Goal: Communication & Community: Participate in discussion

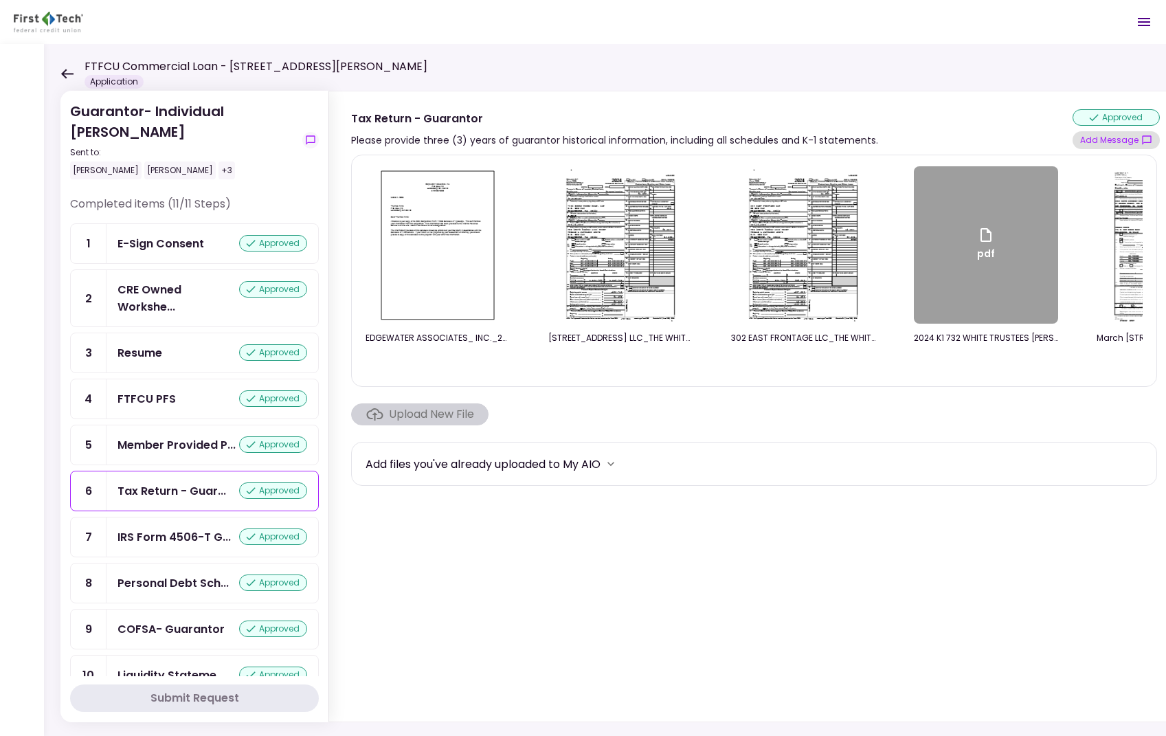
click at [1138, 137] on button "Add Message" at bounding box center [1115, 140] width 87 height 18
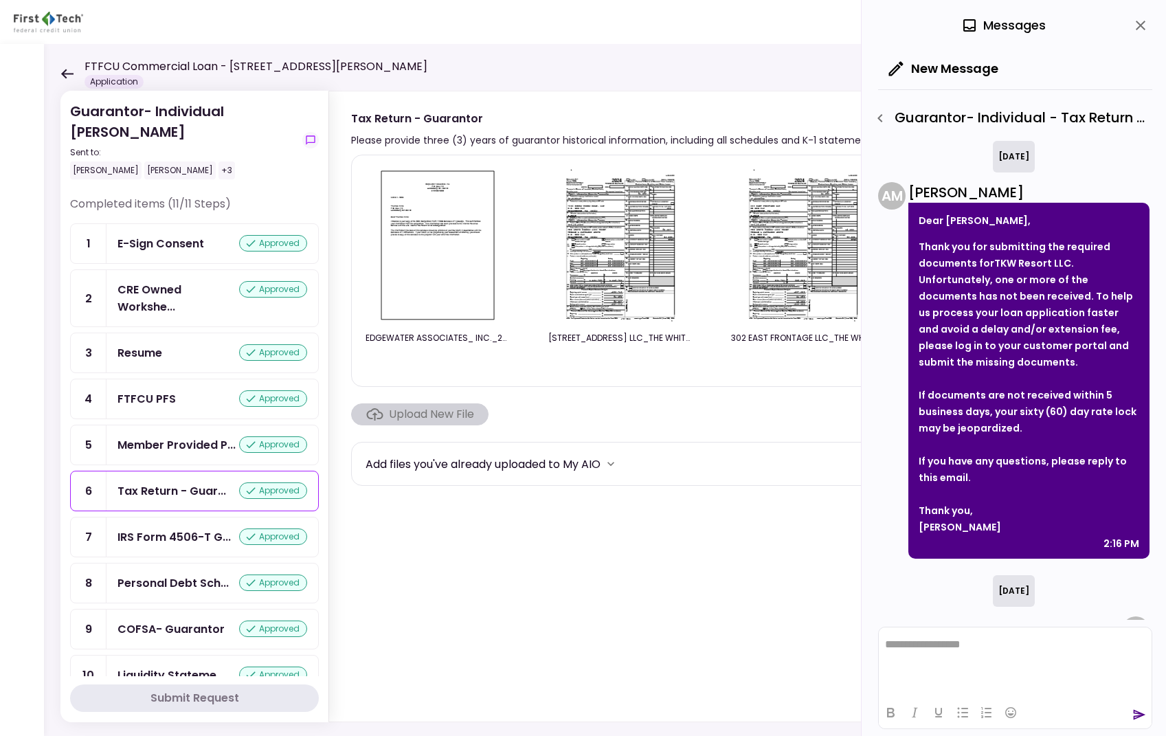
click at [1136, 27] on icon "close" at bounding box center [1140, 25] width 16 height 16
